Goal: Task Accomplishment & Management: Complete application form

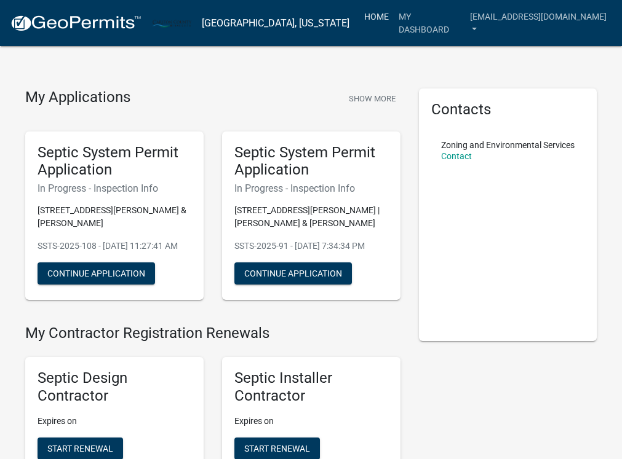
click at [359, 15] on link "Home" at bounding box center [376, 16] width 34 height 23
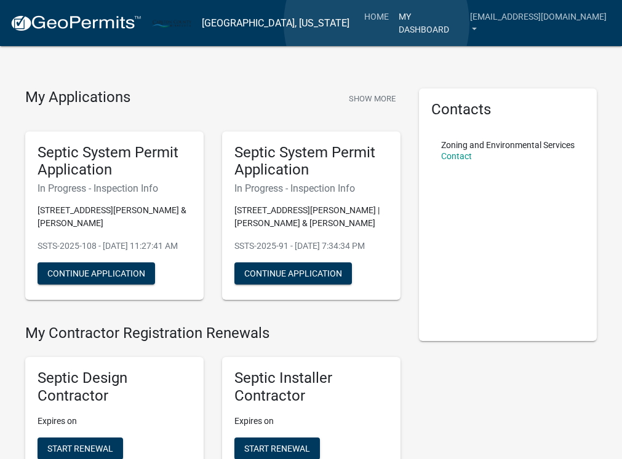
click at [394, 23] on link "My Dashboard" at bounding box center [429, 23] width 71 height 36
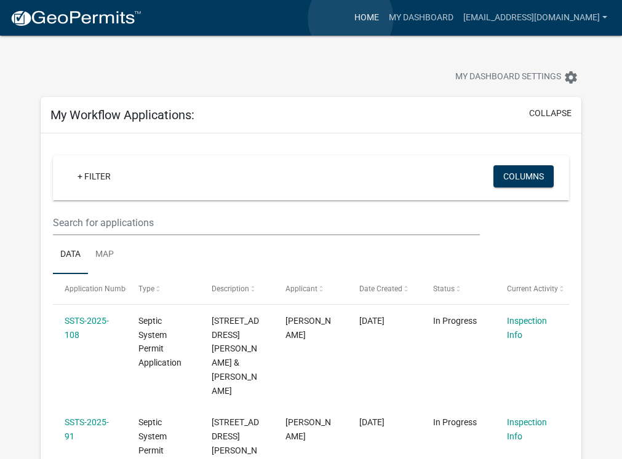
click at [349, 15] on link "Home" at bounding box center [366, 17] width 34 height 23
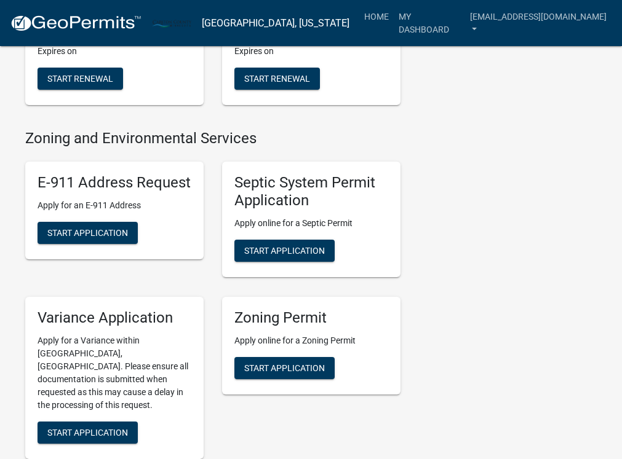
scroll to position [354, 0]
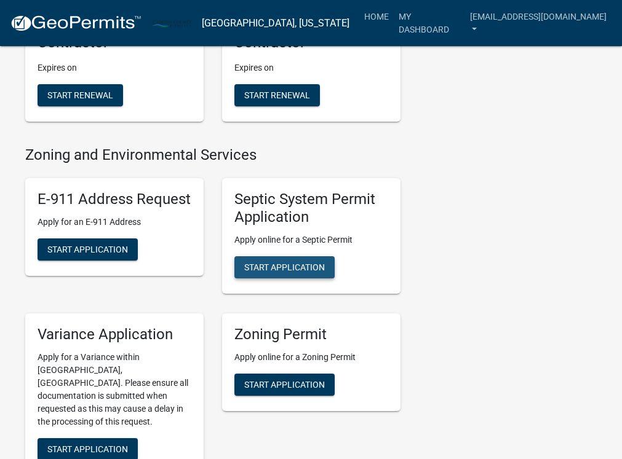
click at [260, 272] on span "Start Application" at bounding box center [284, 268] width 81 height 10
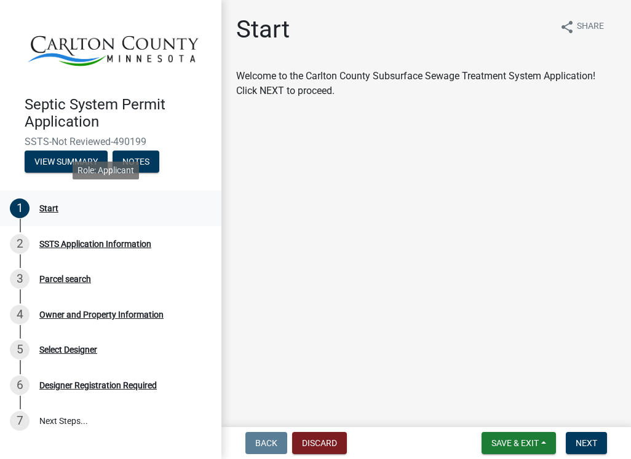
click at [50, 204] on div "Start" at bounding box center [48, 208] width 19 height 9
click at [590, 440] on span "Next" at bounding box center [587, 443] width 22 height 10
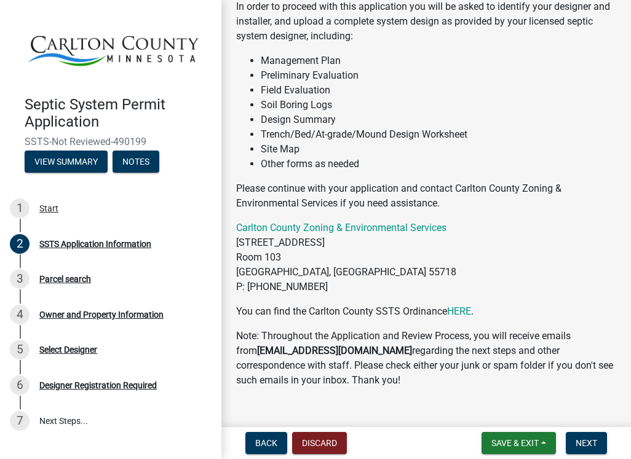
scroll to position [232, 0]
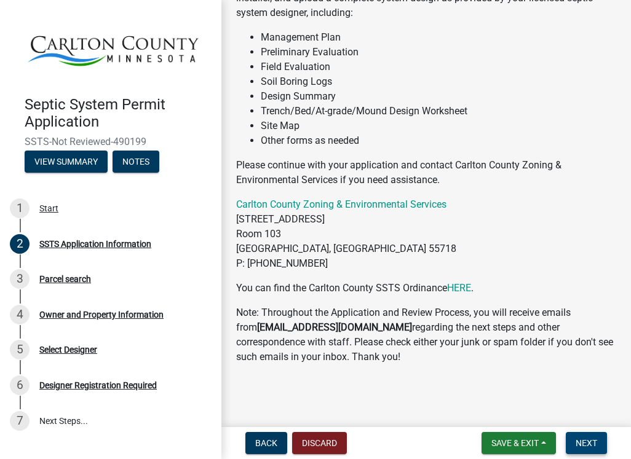
click at [582, 443] on span "Next" at bounding box center [587, 443] width 22 height 10
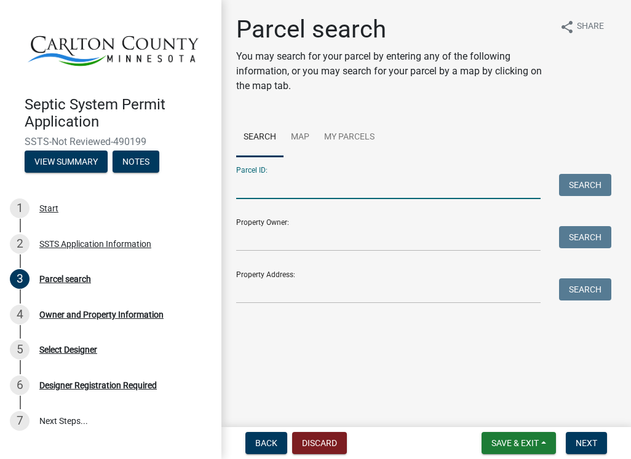
click at [384, 184] on input "Parcel ID:" at bounding box center [388, 186] width 304 height 25
click at [359, 239] on input "Property Owner:" at bounding box center [388, 238] width 304 height 25
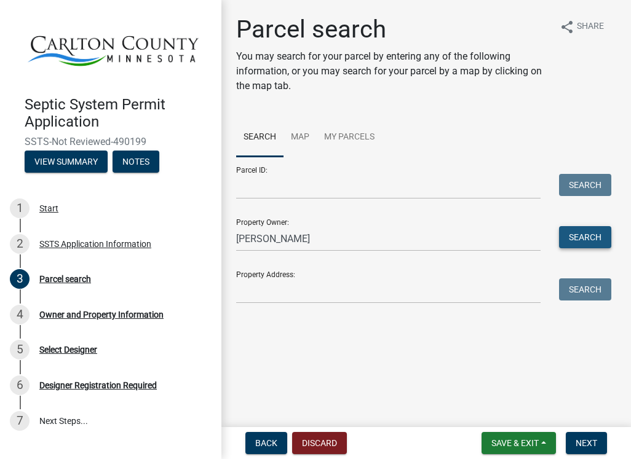
click at [587, 240] on button "Search" at bounding box center [585, 237] width 52 height 22
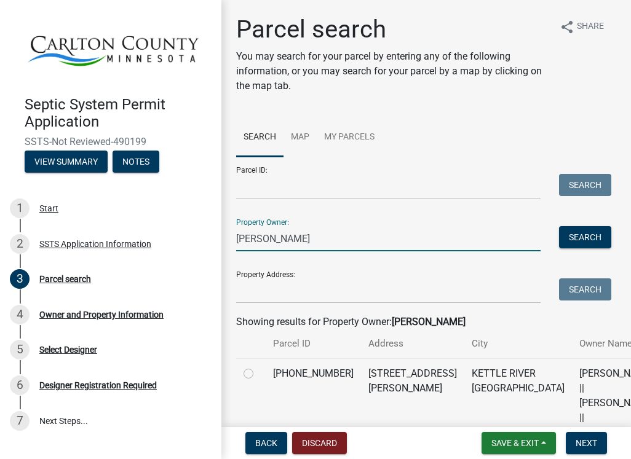
click at [258, 238] on input "[PERSON_NAME]" at bounding box center [388, 238] width 304 height 25
click at [581, 237] on button "Search" at bounding box center [585, 237] width 52 height 22
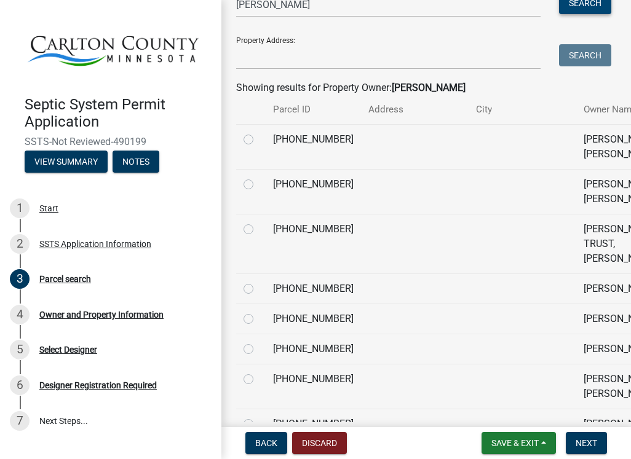
scroll to position [123, 0]
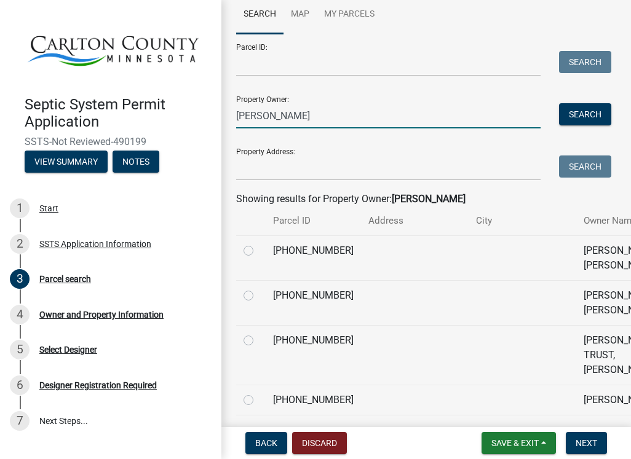
click at [274, 112] on input "[PERSON_NAME]" at bounding box center [388, 115] width 304 height 25
type input "t"
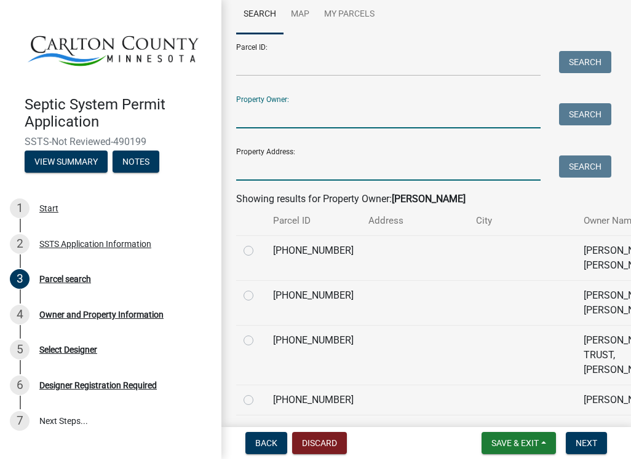
click at [279, 168] on input "Property Address:" at bounding box center [388, 168] width 304 height 25
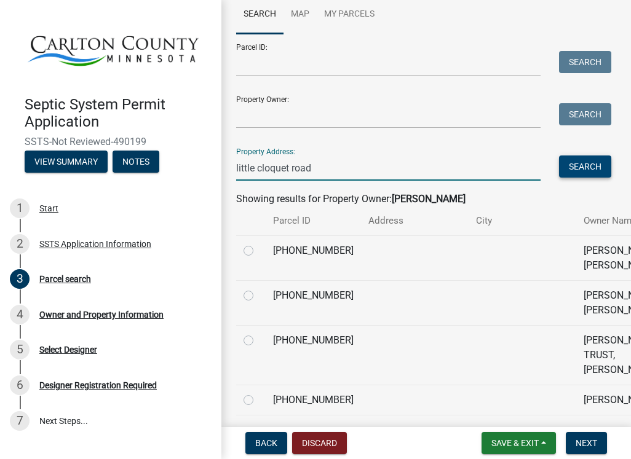
type input "little cloquet road"
click at [586, 159] on button "Search" at bounding box center [585, 167] width 52 height 22
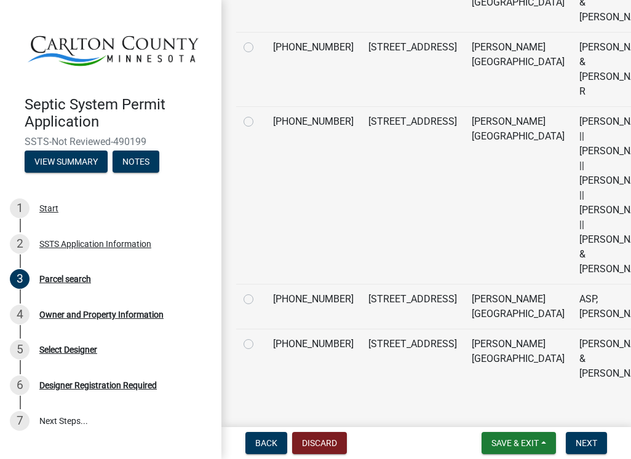
scroll to position [2644, 0]
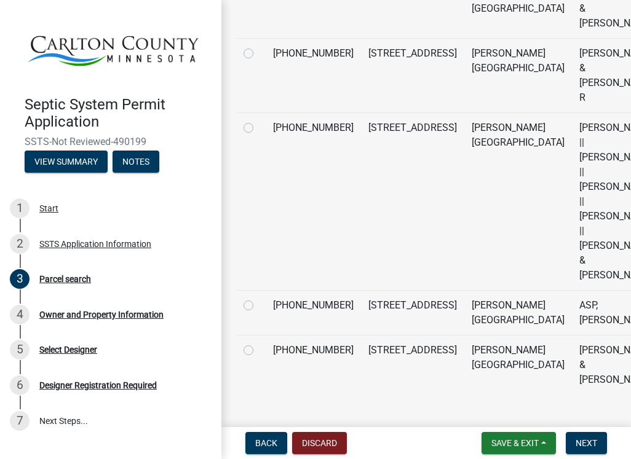
radio input "true"
click at [587, 442] on span "Next" at bounding box center [587, 443] width 22 height 10
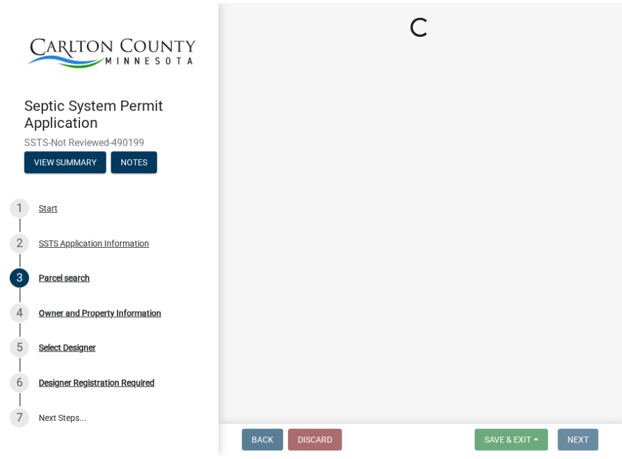
scroll to position [0, 0]
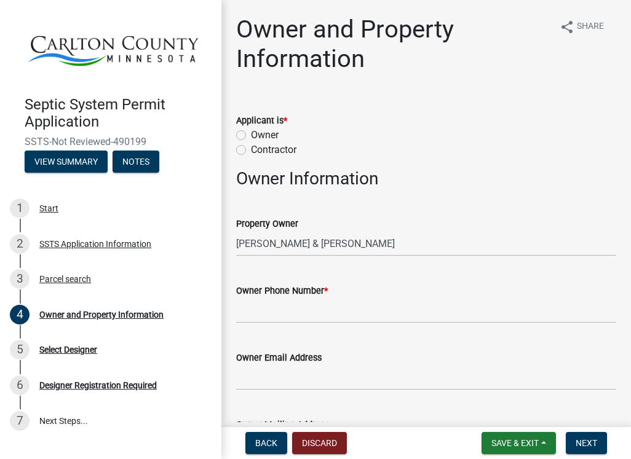
click at [333, 295] on div "Owner Phone Number *" at bounding box center [426, 290] width 380 height 15
click at [312, 292] on label "Owner Phone Number *" at bounding box center [282, 291] width 92 height 9
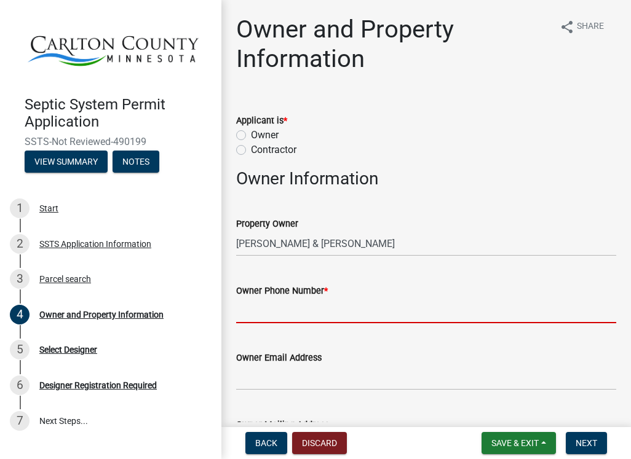
click at [312, 298] on input "Owner Phone Number *" at bounding box center [426, 310] width 380 height 25
click at [251, 151] on label "Contractor" at bounding box center [274, 150] width 46 height 15
click at [251, 151] on input "Contractor" at bounding box center [255, 147] width 8 height 8
radio input "true"
click at [281, 314] on input "Owner Phone Number *" at bounding box center [426, 310] width 380 height 25
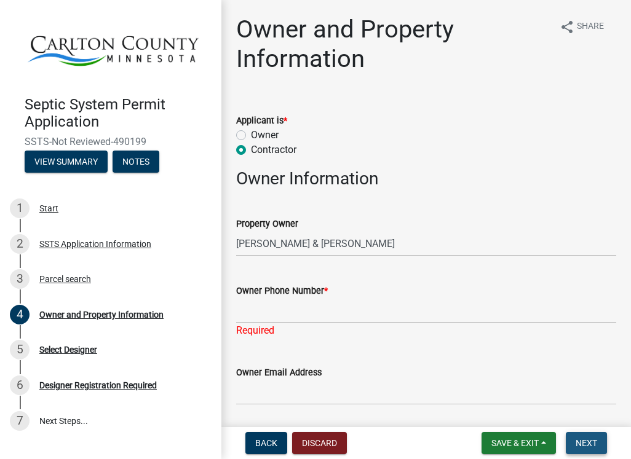
click at [579, 438] on span "Next" at bounding box center [587, 443] width 22 height 10
click at [577, 440] on span "Next" at bounding box center [587, 443] width 22 height 10
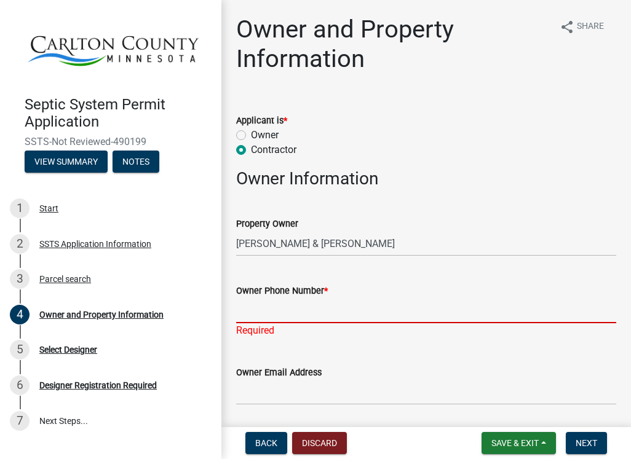
click at [342, 319] on input "Owner Phone Number *" at bounding box center [426, 310] width 380 height 25
type input "2183409507"
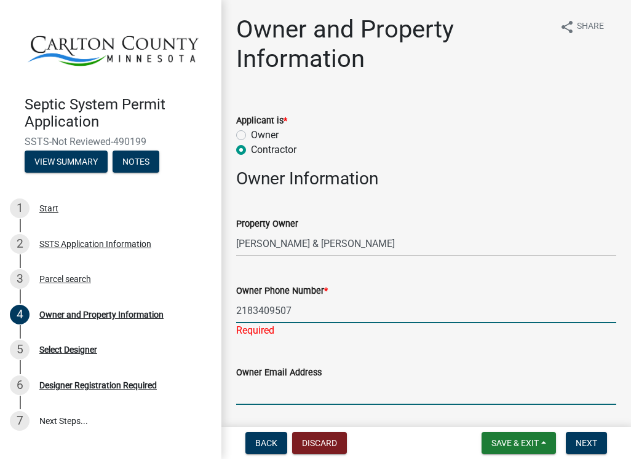
type input "[EMAIL_ADDRESS][DOMAIN_NAME]"
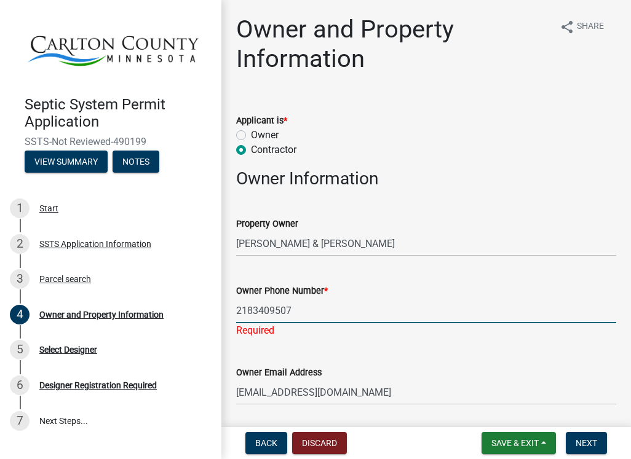
type input "[GEOGRAPHIC_DATA]"
type input "mn"
type input "55767"
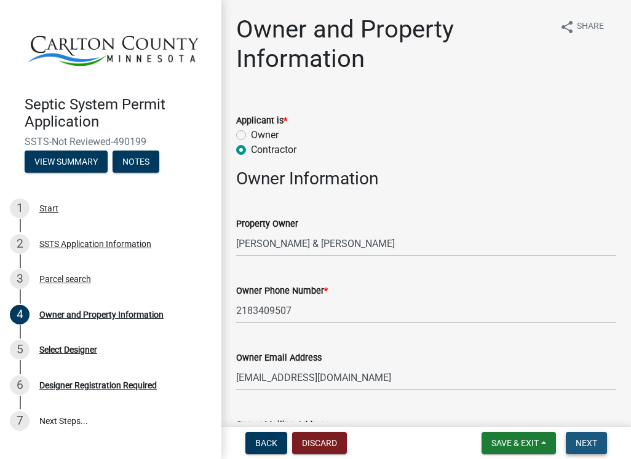
click at [589, 444] on span "Next" at bounding box center [587, 443] width 22 height 10
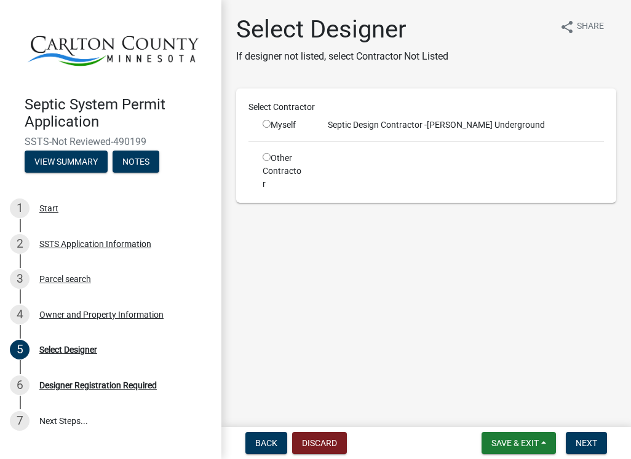
click at [269, 125] on input "radio" at bounding box center [267, 124] width 8 height 8
radio input "true"
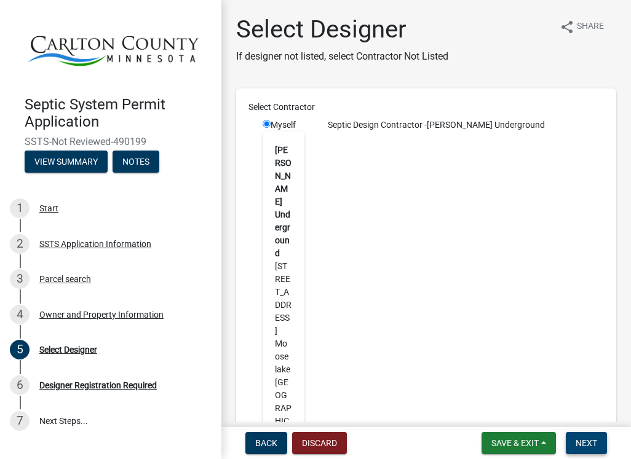
click at [598, 443] on button "Next" at bounding box center [586, 443] width 41 height 22
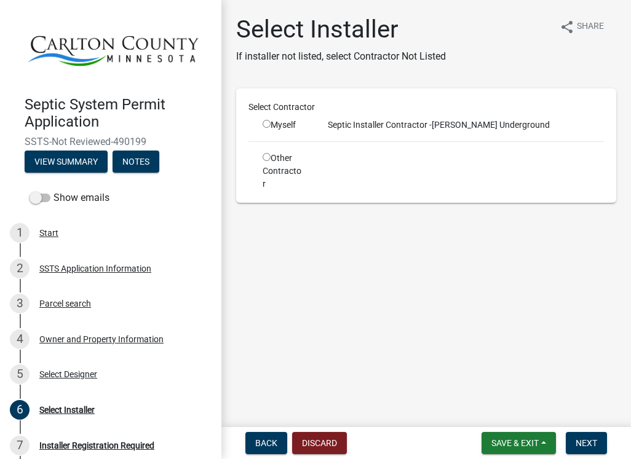
click at [271, 129] on div "Myself" at bounding box center [284, 125] width 42 height 13
click at [266, 128] on div "Myself" at bounding box center [284, 125] width 42 height 13
click at [269, 124] on input "radio" at bounding box center [267, 124] width 8 height 8
radio input "true"
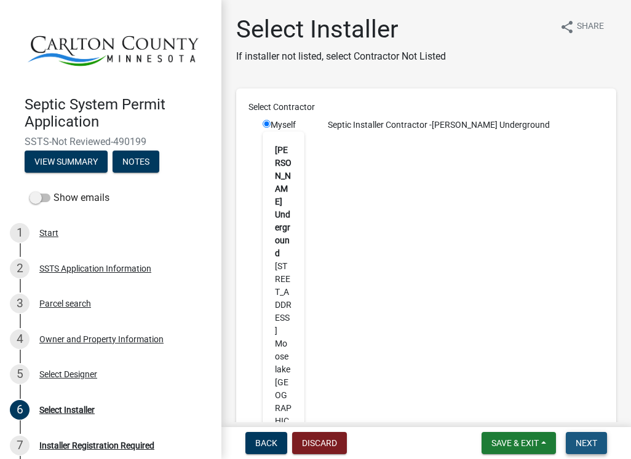
click at [592, 439] on span "Next" at bounding box center [587, 443] width 22 height 10
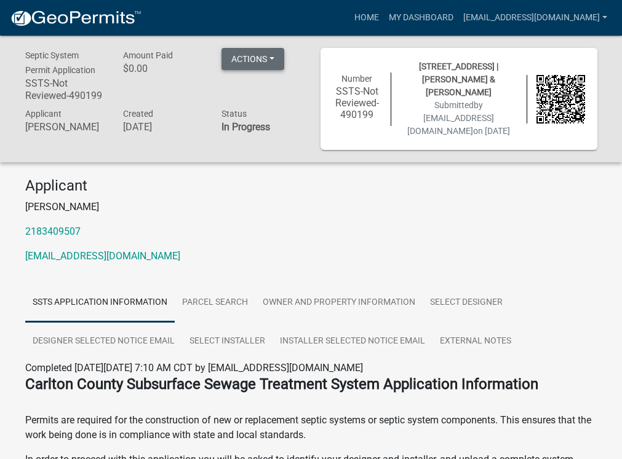
click at [239, 61] on button "Actions" at bounding box center [252, 59] width 63 height 22
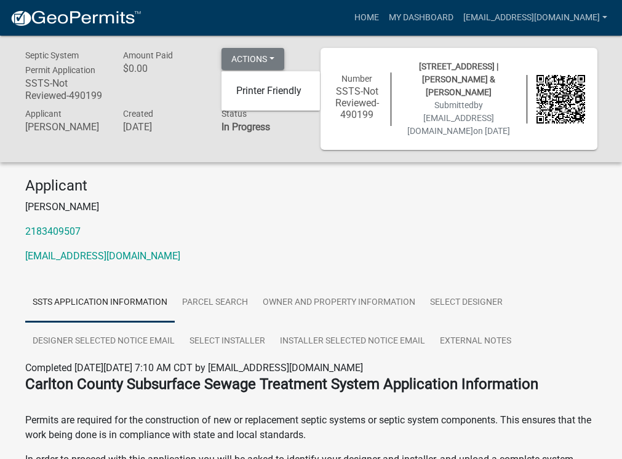
click at [237, 58] on button "Actions" at bounding box center [252, 59] width 63 height 22
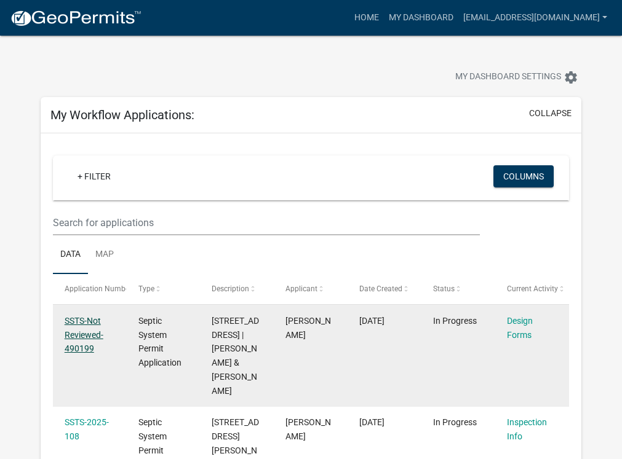
click at [77, 334] on link "SSTS-Not Reviewed-490199" at bounding box center [84, 335] width 39 height 38
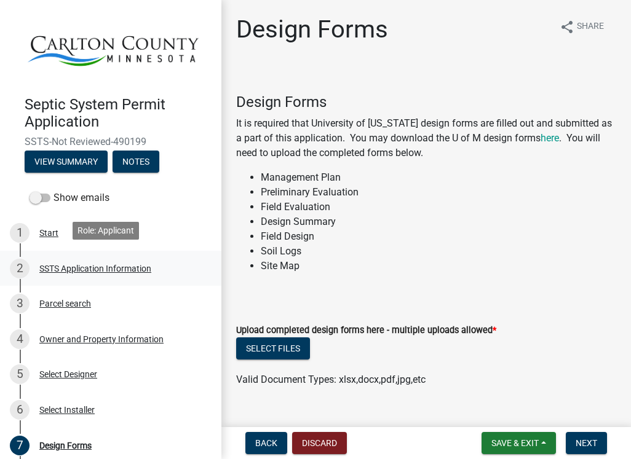
click at [56, 264] on div "SSTS Application Information" at bounding box center [95, 268] width 112 height 9
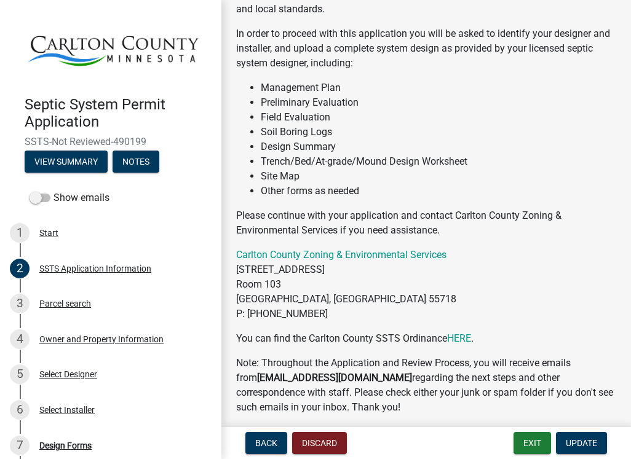
scroll to position [232, 0]
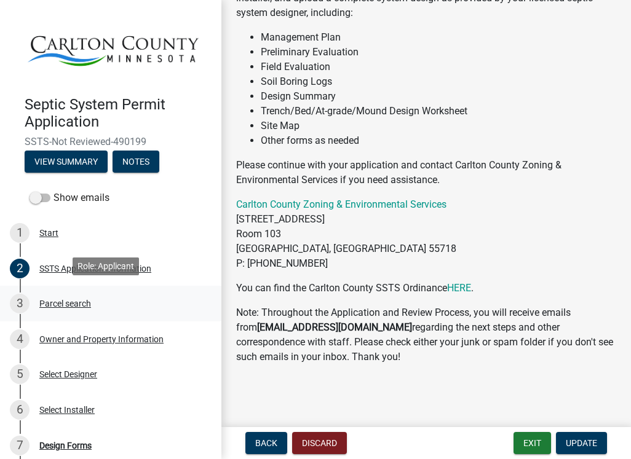
click at [105, 296] on div "3 Parcel search" at bounding box center [106, 304] width 192 height 20
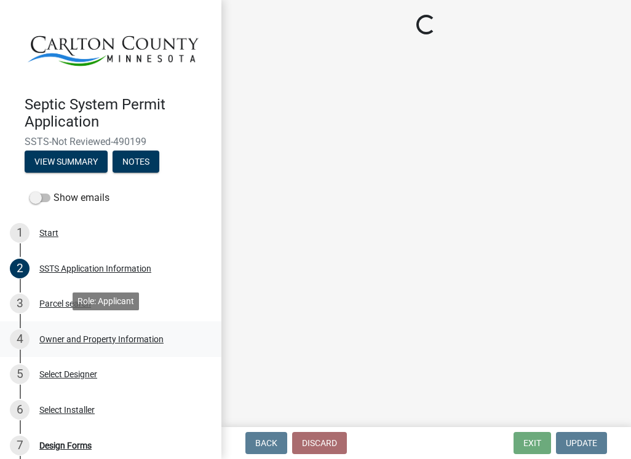
click at [97, 335] on div "Owner and Property Information" at bounding box center [101, 339] width 124 height 9
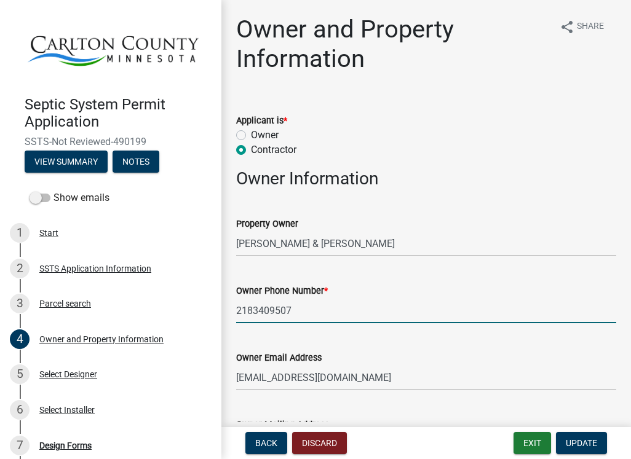
drag, startPoint x: 295, startPoint y: 311, endPoint x: 221, endPoint y: 315, distance: 74.0
type input "7632188418"
click at [589, 440] on span "Update" at bounding box center [581, 443] width 31 height 10
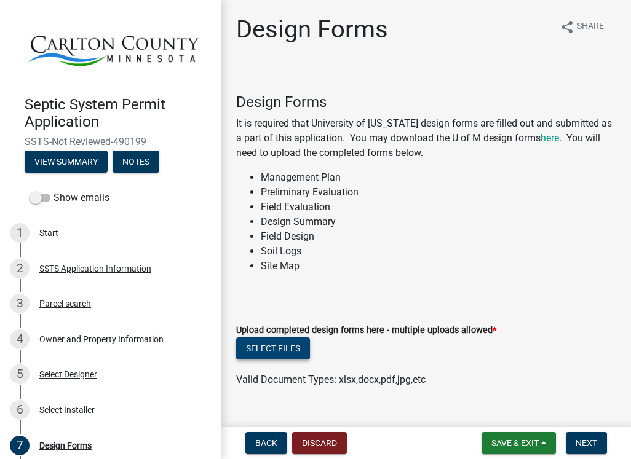
click at [291, 344] on button "Select files" at bounding box center [273, 349] width 74 height 22
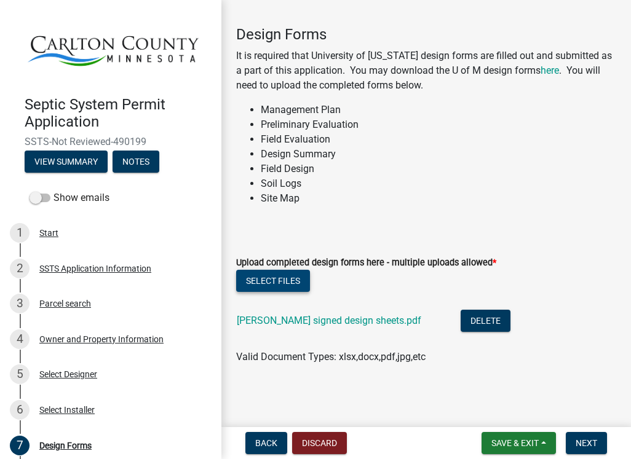
scroll to position [69, 0]
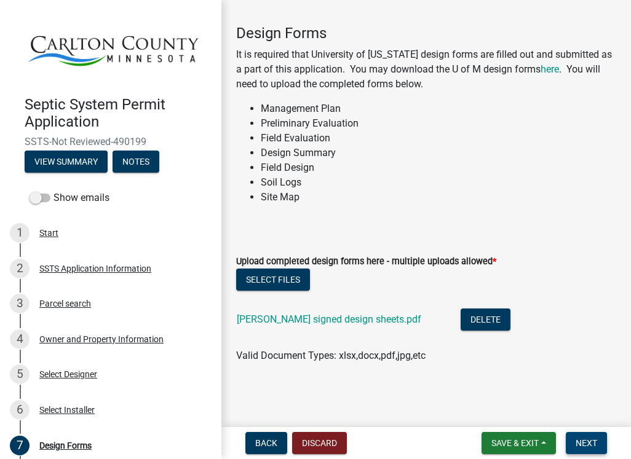
click at [583, 443] on span "Next" at bounding box center [587, 443] width 22 height 10
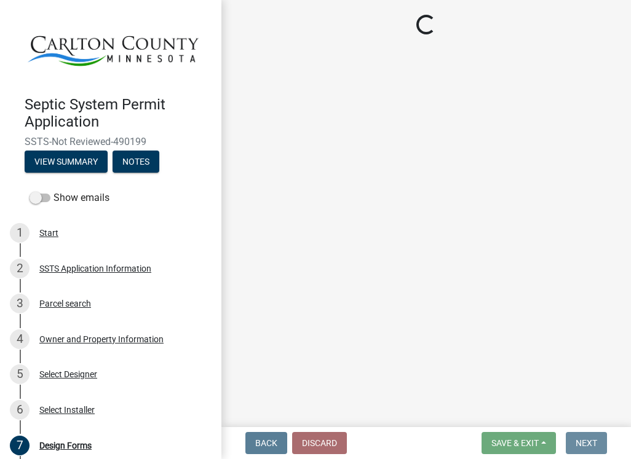
scroll to position [0, 0]
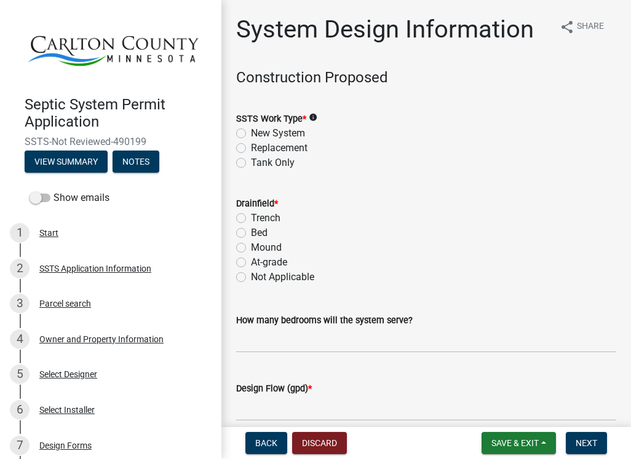
click at [251, 164] on label "Tank Only" at bounding box center [273, 163] width 44 height 15
click at [251, 164] on input "Tank Only" at bounding box center [255, 160] width 8 height 8
radio input "true"
click at [251, 250] on label "Mound" at bounding box center [266, 247] width 31 height 15
click at [251, 248] on input "Mound" at bounding box center [255, 244] width 8 height 8
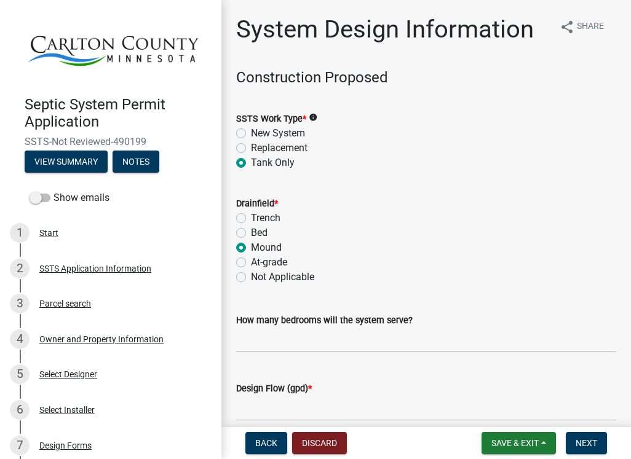
radio input "true"
click at [283, 332] on input "text" at bounding box center [426, 340] width 380 height 25
type input "3"
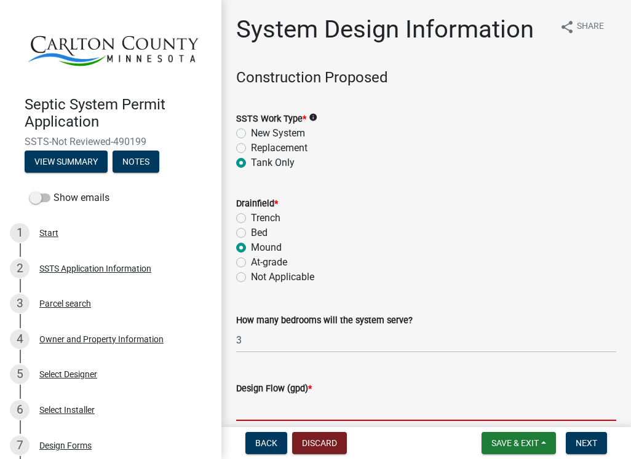
click at [290, 402] on input "Design Flow (gpd) *" at bounding box center [426, 408] width 380 height 25
type input "450"
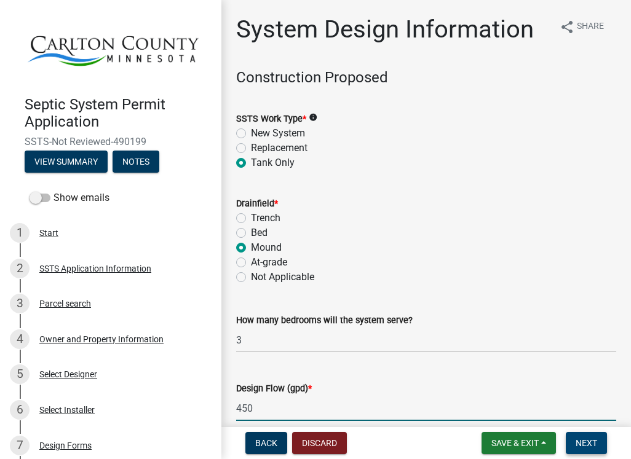
click at [589, 449] on button "Next" at bounding box center [586, 443] width 41 height 22
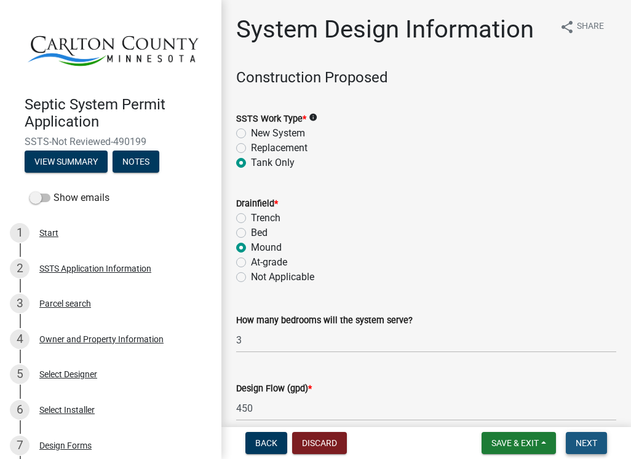
click at [584, 442] on span "Next" at bounding box center [587, 443] width 22 height 10
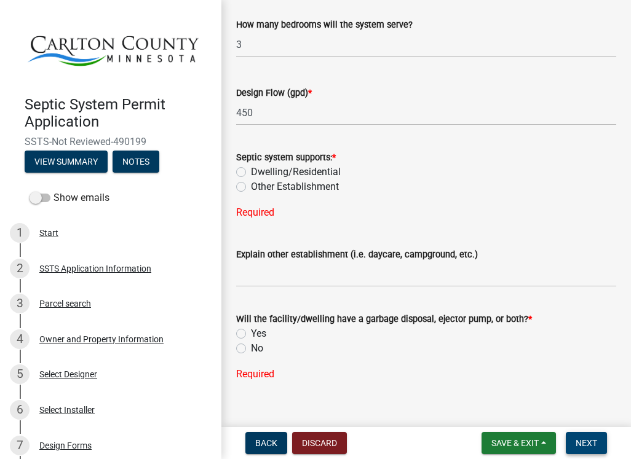
scroll to position [313, 0]
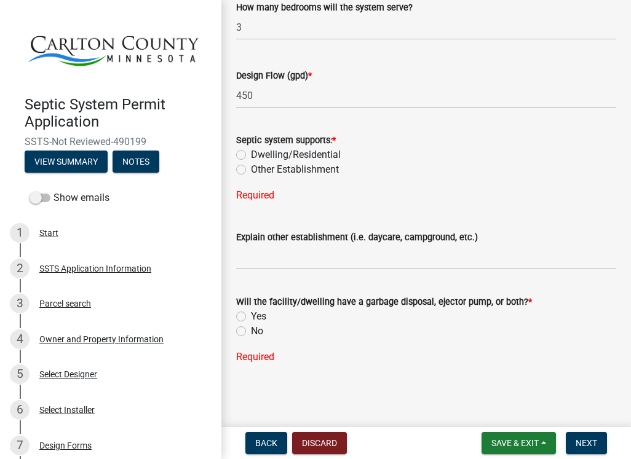
click at [240, 160] on div "Dwelling/Residential" at bounding box center [426, 155] width 380 height 15
click at [251, 157] on label "Dwelling/Residential" at bounding box center [296, 155] width 90 height 15
click at [251, 156] on input "Dwelling/Residential" at bounding box center [255, 152] width 8 height 8
radio input "true"
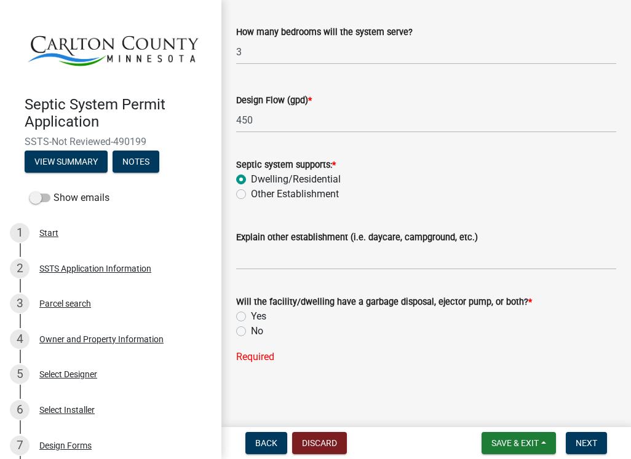
click at [251, 333] on label "No" at bounding box center [257, 331] width 12 height 15
click at [251, 332] on input "No" at bounding box center [255, 328] width 8 height 8
radio input "true"
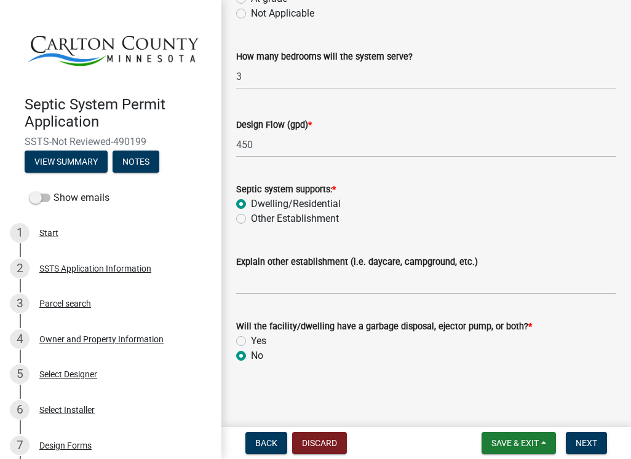
scroll to position [264, 0]
click at [251, 342] on label "Yes" at bounding box center [258, 341] width 15 height 15
click at [251, 342] on input "Yes" at bounding box center [255, 338] width 8 height 8
radio input "true"
click at [582, 445] on span "Next" at bounding box center [587, 443] width 22 height 10
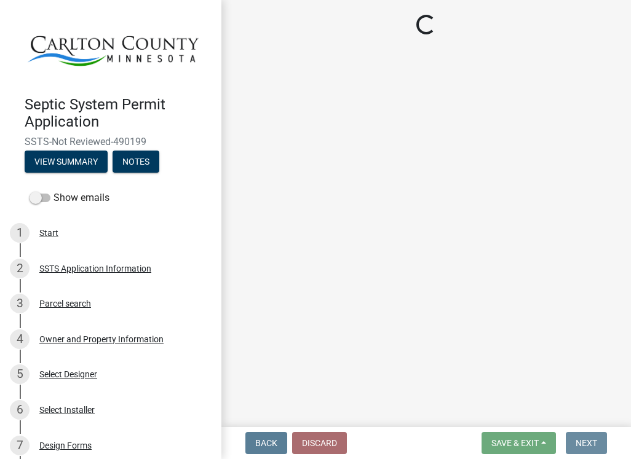
scroll to position [0, 0]
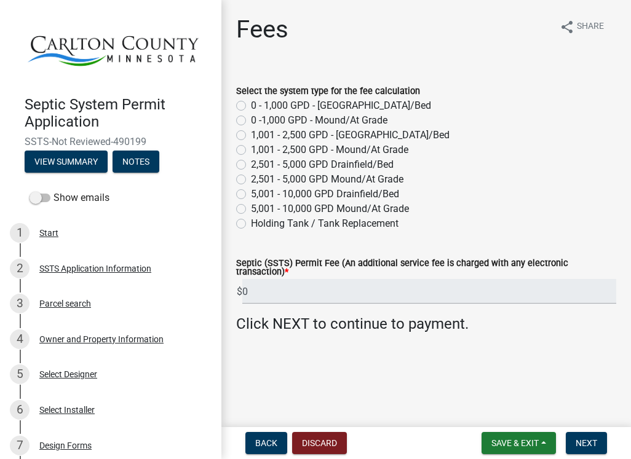
click at [251, 108] on label "0 - 1,000 GPD - [GEOGRAPHIC_DATA]/Bed" at bounding box center [341, 105] width 180 height 15
click at [251, 106] on input "0 - 1,000 GPD - [GEOGRAPHIC_DATA]/Bed" at bounding box center [255, 102] width 8 height 8
radio input "true"
click at [251, 121] on label "0 -1,000 GPD - Mound/At Grade" at bounding box center [319, 120] width 137 height 15
click at [251, 121] on input "0 -1,000 GPD - Mound/At Grade" at bounding box center [255, 117] width 8 height 8
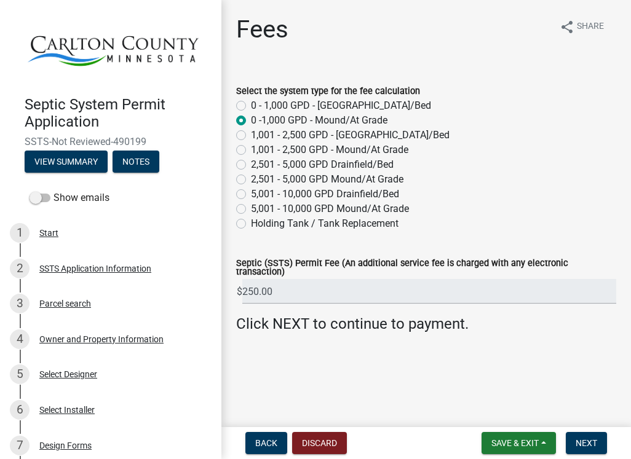
radio input "true"
click at [251, 226] on label "Holding Tank / Tank Replacement" at bounding box center [325, 223] width 148 height 15
click at [251, 224] on input "Holding Tank / Tank Replacement" at bounding box center [255, 220] width 8 height 8
radio input "true"
click at [597, 440] on span "Next" at bounding box center [587, 443] width 22 height 10
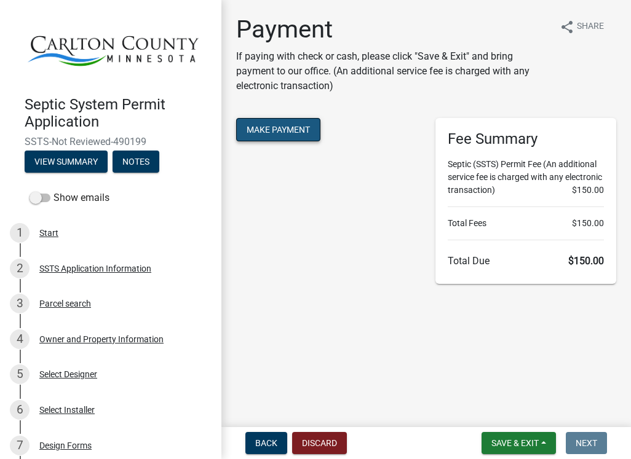
click at [271, 126] on button "Make Payment" at bounding box center [278, 129] width 84 height 23
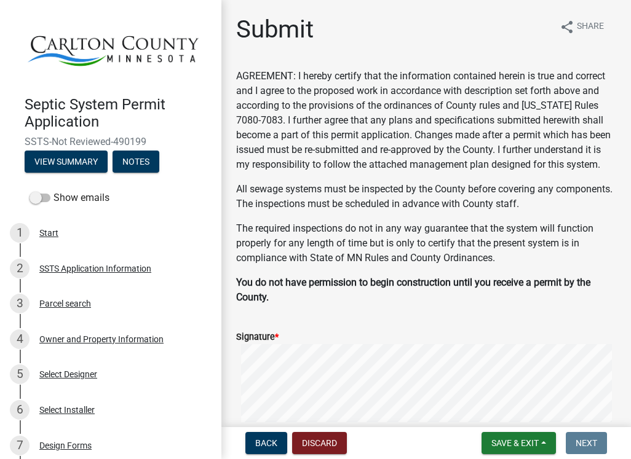
click at [301, 344] on div "Signature *" at bounding box center [426, 337] width 380 height 15
click at [337, 344] on div "Signature *" at bounding box center [426, 337] width 380 height 15
drag, startPoint x: 336, startPoint y: 348, endPoint x: 416, endPoint y: 343, distance: 79.5
click at [416, 343] on form "Signature * Clear" at bounding box center [426, 388] width 380 height 146
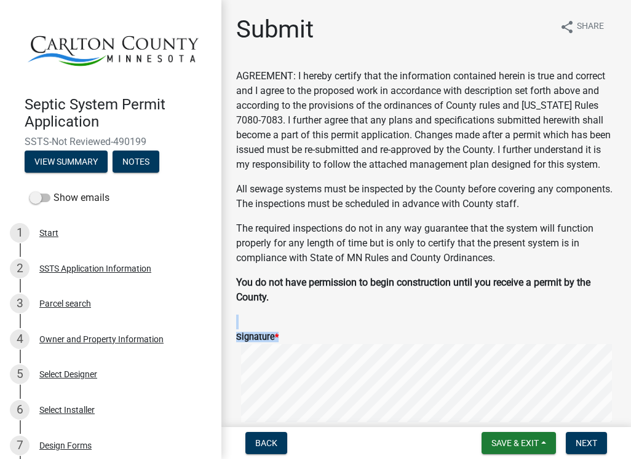
drag, startPoint x: 416, startPoint y: 343, endPoint x: 413, endPoint y: 336, distance: 6.9
click at [413, 336] on form "Signature * Clear" at bounding box center [426, 388] width 380 height 146
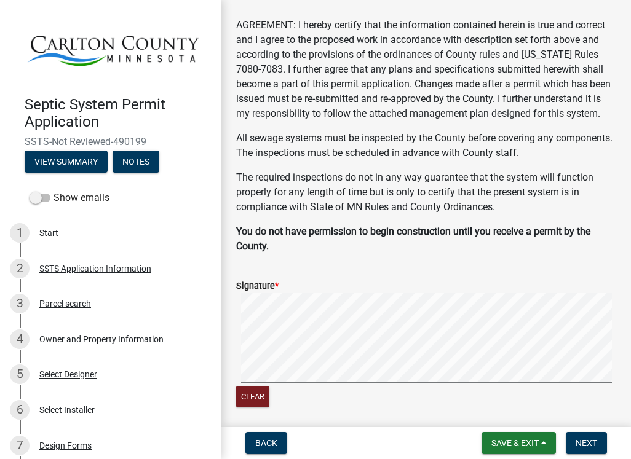
scroll to position [123, 0]
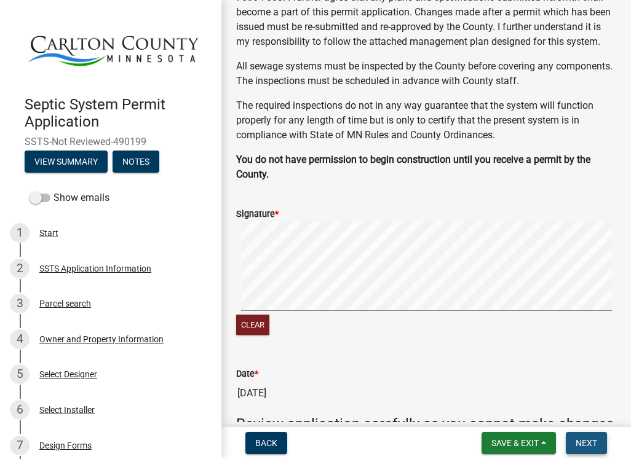
click at [599, 444] on button "Next" at bounding box center [586, 443] width 41 height 22
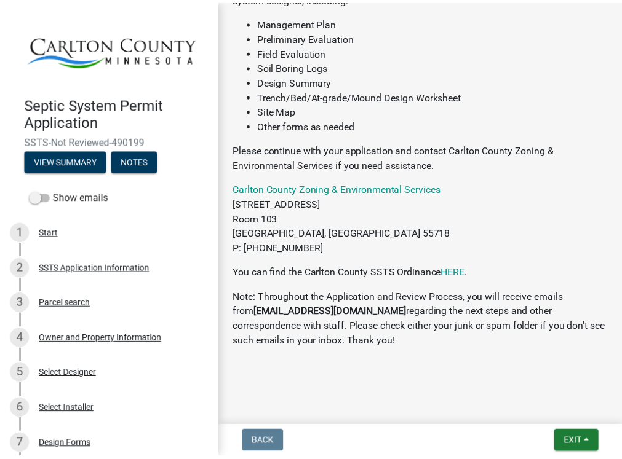
scroll to position [480, 0]
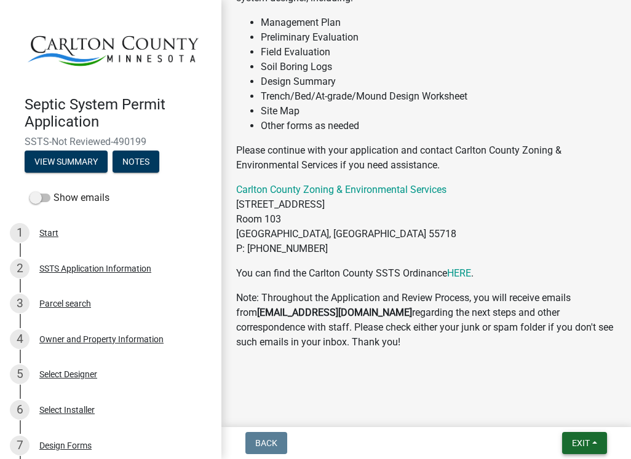
drag, startPoint x: 597, startPoint y: 446, endPoint x: 588, endPoint y: 453, distance: 10.9
click at [595, 446] on button "Exit" at bounding box center [584, 443] width 45 height 22
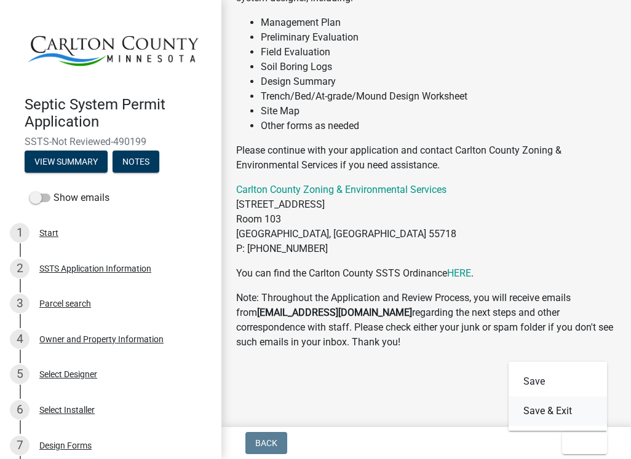
click at [555, 407] on button "Save & Exit" at bounding box center [558, 412] width 98 height 30
